Goal: Information Seeking & Learning: Learn about a topic

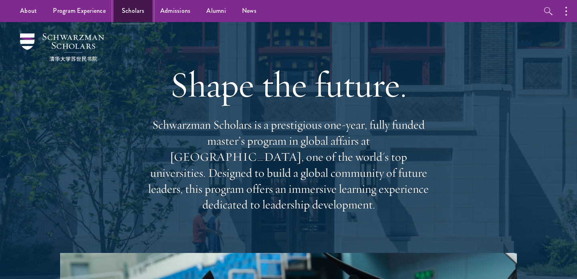
click at [121, 11] on link "Scholars" at bounding box center [133, 11] width 38 height 22
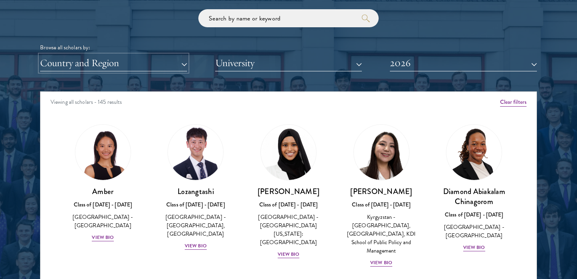
click at [136, 55] on button "Country and Region" at bounding box center [113, 63] width 147 height 16
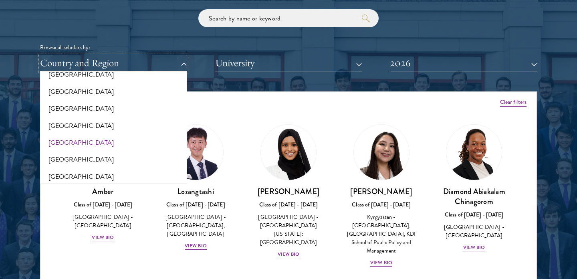
scroll to position [219, 0]
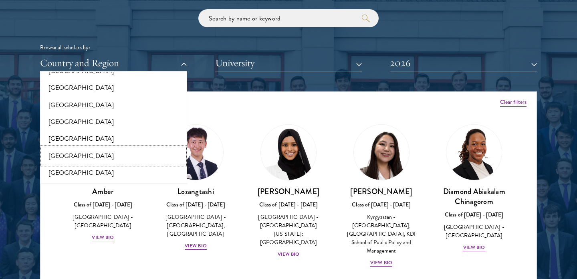
click at [52, 156] on button "[GEOGRAPHIC_DATA]" at bounding box center [113, 156] width 142 height 17
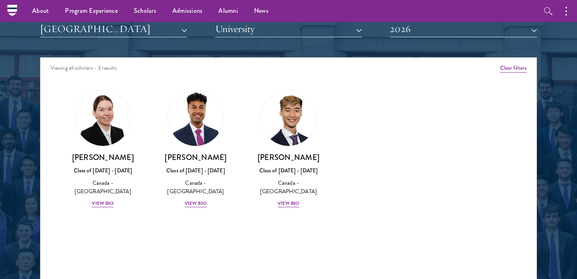
scroll to position [991, 0]
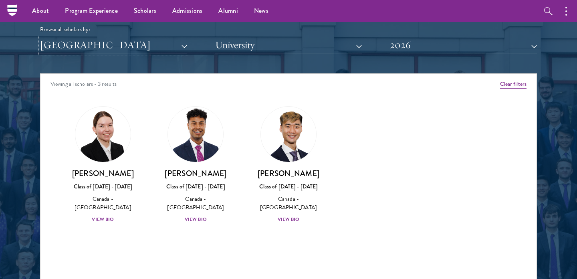
click at [107, 52] on button "[GEOGRAPHIC_DATA]" at bounding box center [113, 45] width 147 height 16
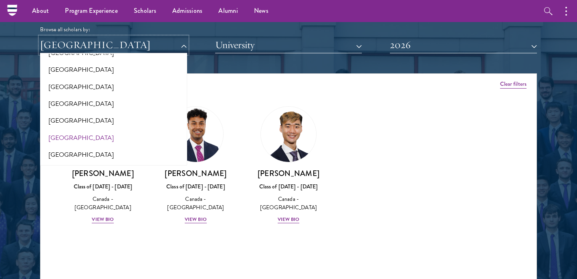
scroll to position [253, 0]
click at [55, 140] on button "[GEOGRAPHIC_DATA]" at bounding box center [113, 137] width 142 height 17
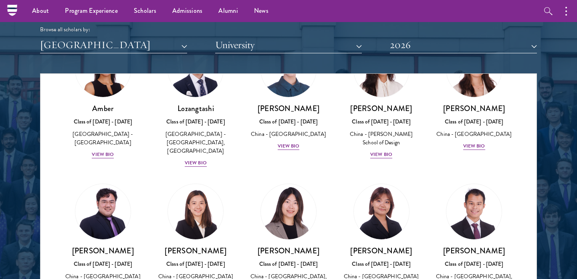
scroll to position [63, 0]
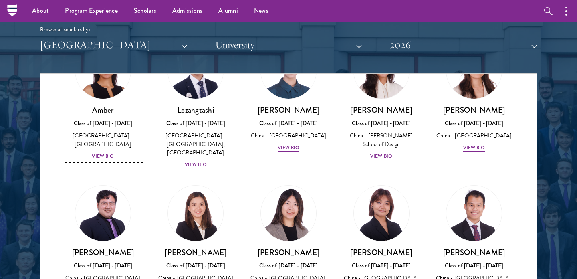
click at [108, 152] on div "View Bio" at bounding box center [103, 156] width 22 height 8
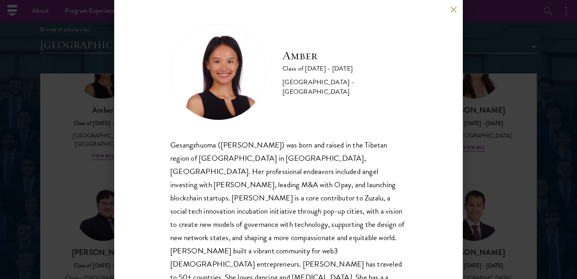
scroll to position [16, 0]
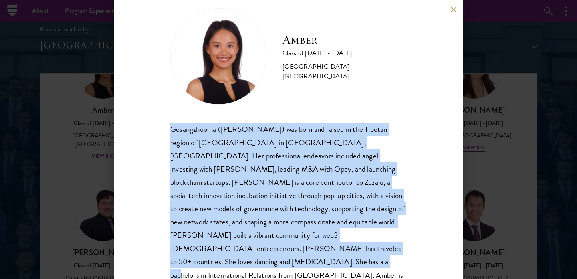
drag, startPoint x: 171, startPoint y: 129, endPoint x: 317, endPoint y: 272, distance: 203.8
click at [317, 272] on div "Amber Class of 2025 - 2026 China - Peking University Gesangzhuoma (Amber) was b…" at bounding box center [288, 139] width 349 height 279
copy div "Gesangzhuoma (Amber) was born and raised in the Tibetan region of Shangri-La in…"
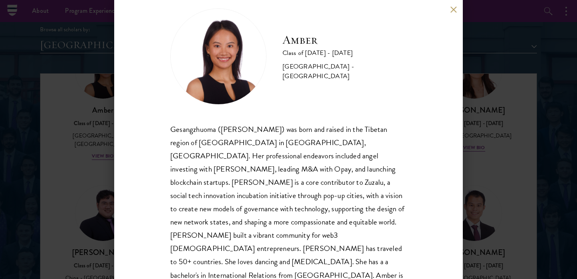
click at [67, 115] on div "Amber Class of 2025 - 2026 China - Peking University Gesangzhuoma (Amber) was b…" at bounding box center [288, 139] width 577 height 279
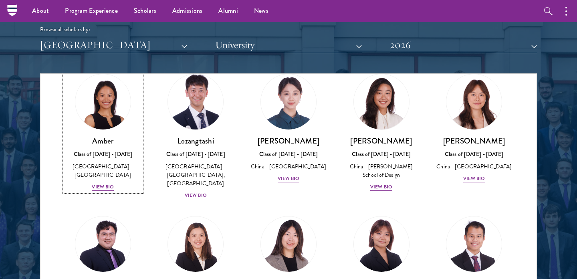
scroll to position [25, 0]
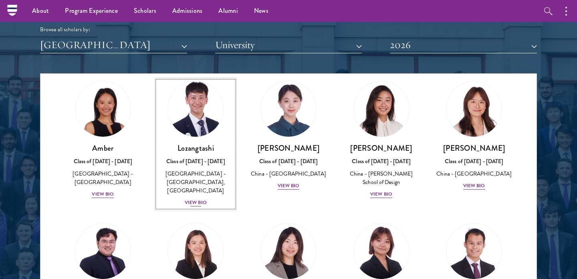
click at [202, 171] on div "[GEOGRAPHIC_DATA] - [GEOGRAPHIC_DATA], [GEOGRAPHIC_DATA]" at bounding box center [196, 182] width 77 height 25
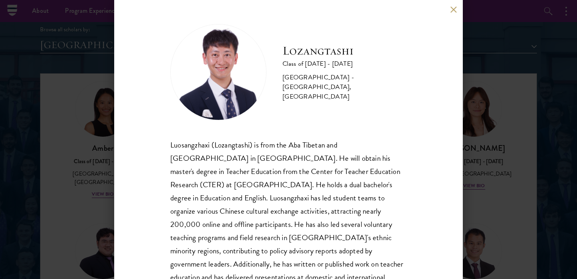
scroll to position [29, 0]
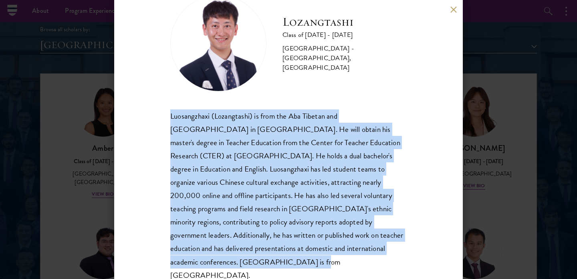
drag, startPoint x: 170, startPoint y: 115, endPoint x: 404, endPoint y: 253, distance: 271.4
click at [404, 253] on div "Lozangtashi Class of 2025 - 2026 China - South-Central Minzu University, Beijin…" at bounding box center [288, 139] width 349 height 279
copy div "Luosangzhaxi (Lozangtashi) is from the Aba Tibetan and Qiang Autonomous Prefect…"
click at [450, 9] on button at bounding box center [453, 9] width 7 height 7
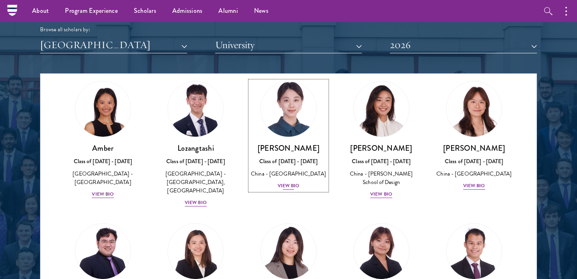
click at [296, 187] on div "View Bio" at bounding box center [289, 186] width 22 height 8
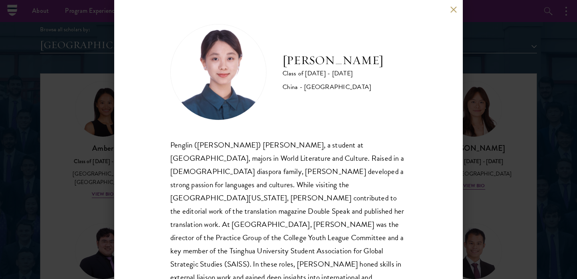
scroll to position [16, 0]
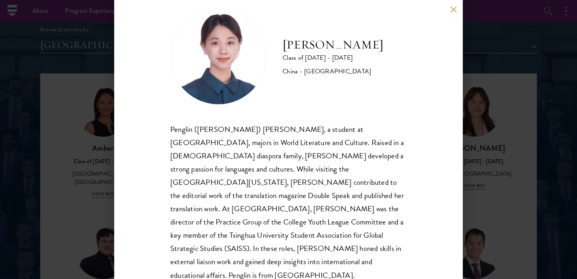
click at [68, 180] on div "Claire Chen Class of 2025 - 2026 China - Tsinghua University Penglin (Claire) C…" at bounding box center [288, 139] width 577 height 279
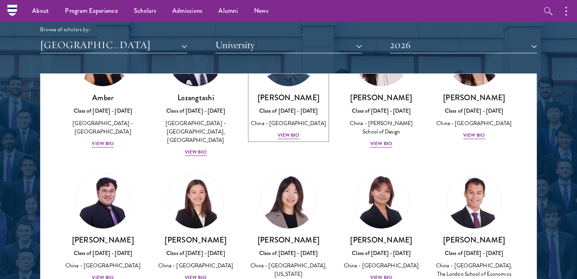
scroll to position [85, 0]
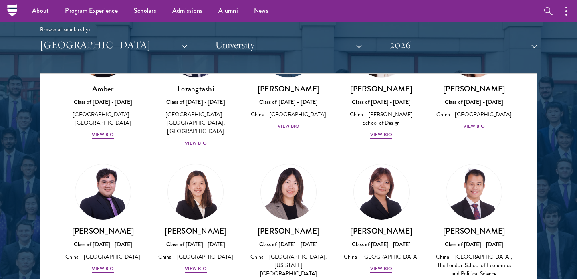
click at [481, 129] on div "View Bio" at bounding box center [474, 127] width 22 height 8
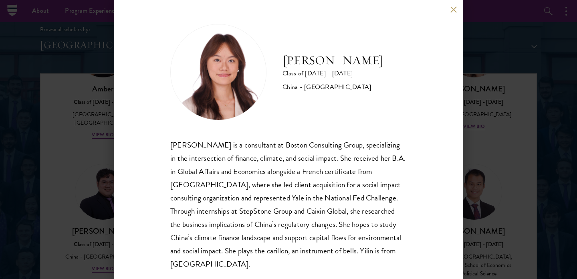
scroll to position [10, 0]
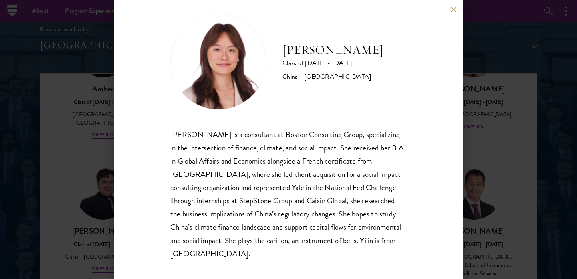
click at [90, 172] on div "Yilin Chen Class of 2025 - 2026 China - Yale University Yilin Chen is a consult…" at bounding box center [288, 139] width 577 height 279
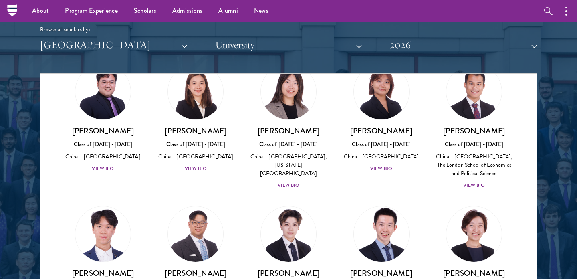
scroll to position [192, 0]
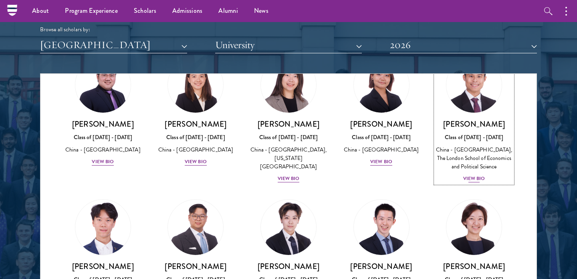
click at [481, 181] on div "View Bio" at bounding box center [474, 179] width 22 height 8
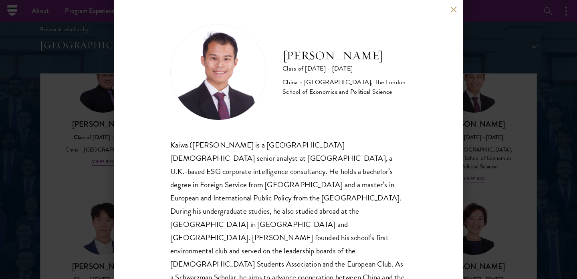
scroll to position [16, 0]
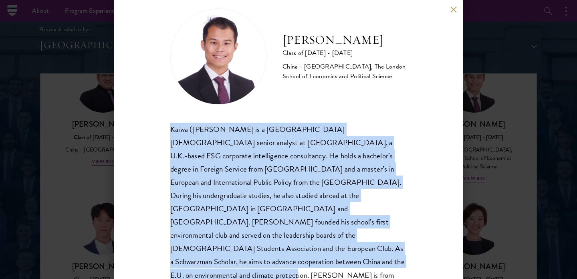
drag, startPoint x: 171, startPoint y: 128, endPoint x: 385, endPoint y: 261, distance: 252.1
click at [385, 261] on div "Shaun Ho Class of 2025 - 2026 China - Georgetown University, The London School …" at bounding box center [288, 139] width 349 height 279
copy div "Kaiwa (Shaun) Ho is a Hong Kong-based senior analyst at Wallbrook, a U.K.-based…"
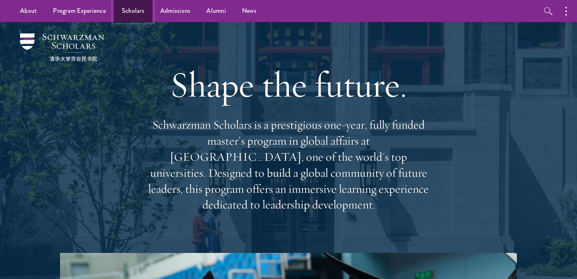
click at [129, 11] on link "Scholars" at bounding box center [133, 11] width 38 height 22
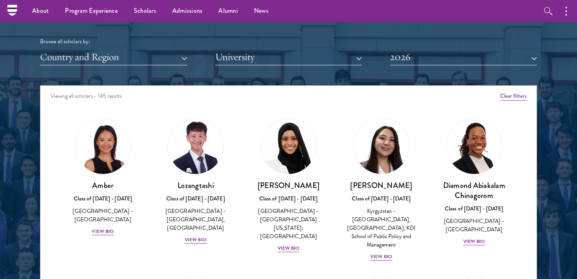
scroll to position [962, 0]
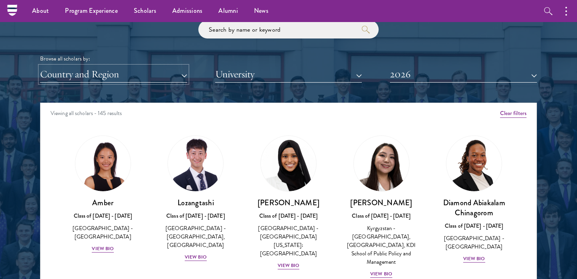
click at [100, 82] on button "Country and Region" at bounding box center [113, 74] width 147 height 16
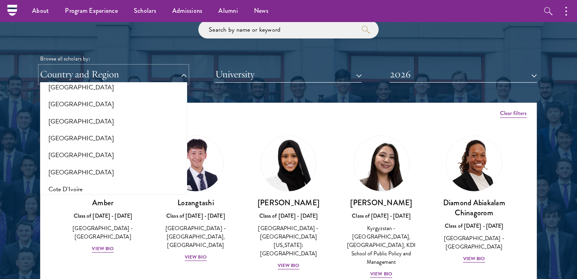
scroll to position [265, 0]
click at [71, 117] on button "[GEOGRAPHIC_DATA]" at bounding box center [113, 121] width 142 height 17
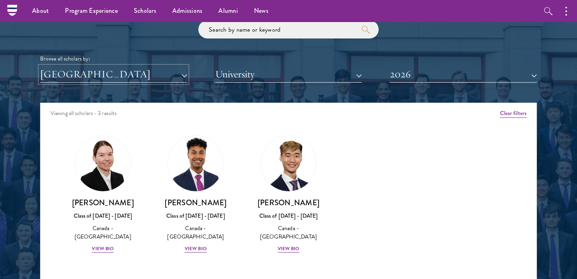
click at [145, 77] on button "[GEOGRAPHIC_DATA]" at bounding box center [113, 74] width 147 height 16
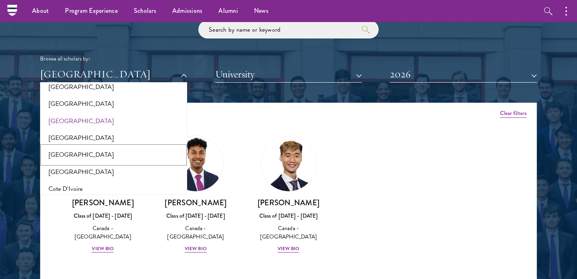
click at [58, 153] on button "[GEOGRAPHIC_DATA]" at bounding box center [113, 154] width 142 height 17
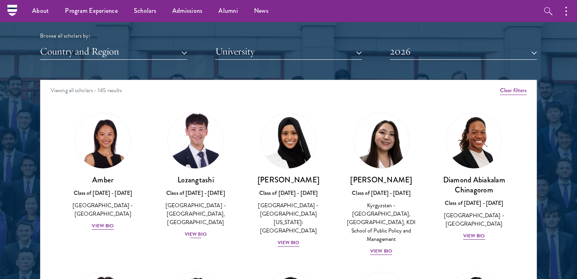
scroll to position [856, 0]
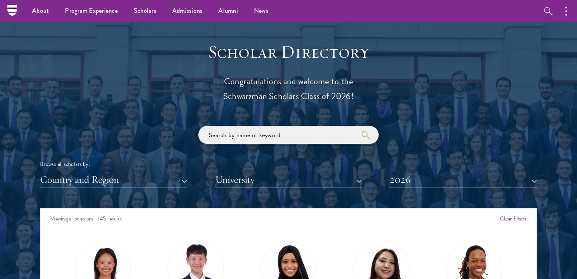
click at [222, 132] on input "search" at bounding box center [288, 135] width 180 height 18
type input "man"
click button "submit" at bounding box center [0, 0] width 0 height 0
